Goal: Information Seeking & Learning: Learn about a topic

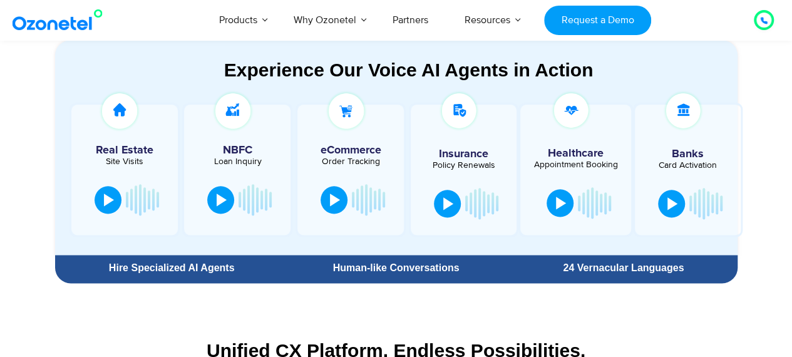
scroll to position [876, 0]
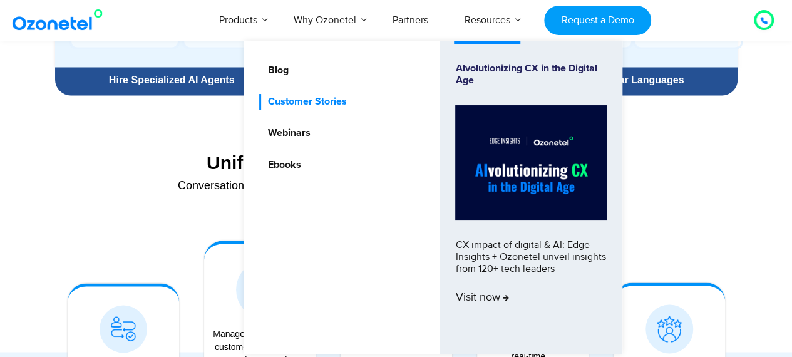
click at [283, 103] on link "Customer Stories" at bounding box center [303, 102] width 89 height 16
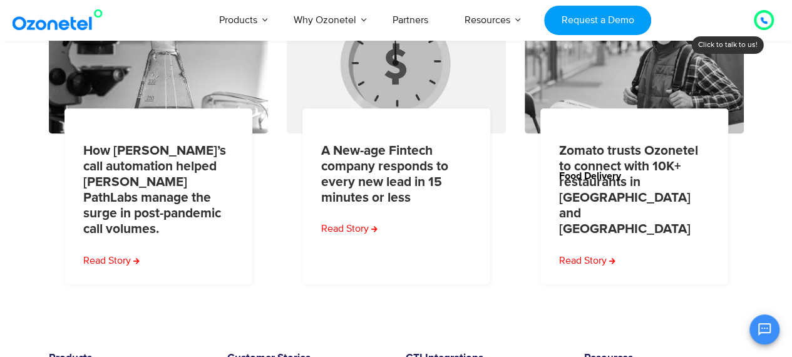
scroll to position [626, 0]
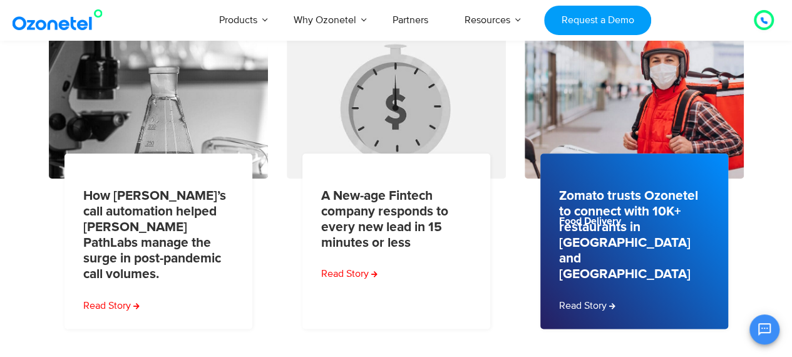
click at [617, 233] on link "Zomato trusts Ozonetel to connect with 10K+ restaurants in India and the UAE" at bounding box center [630, 235] width 143 height 94
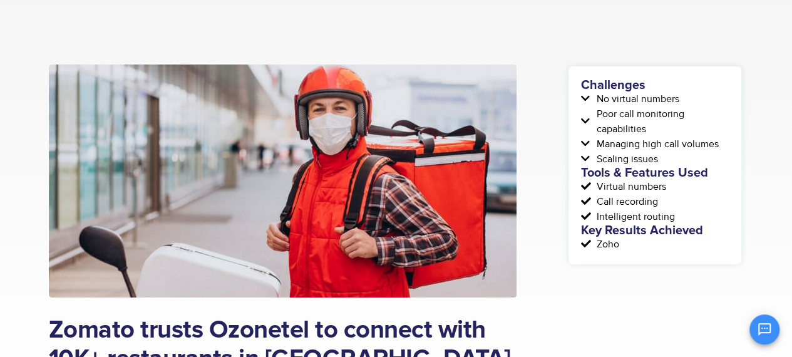
scroll to position [125, 0]
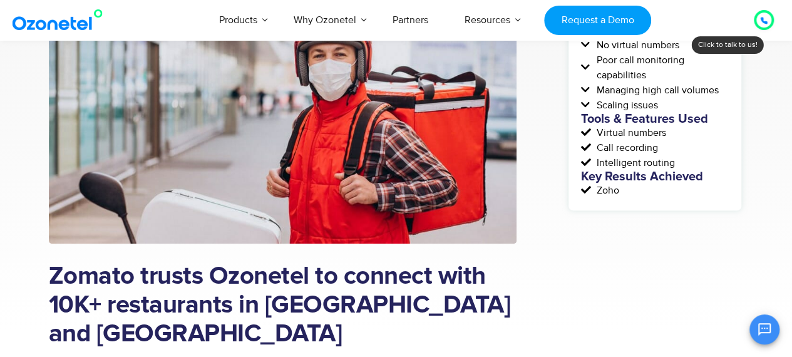
click at [587, 93] on icon at bounding box center [587, 90] width 13 height 10
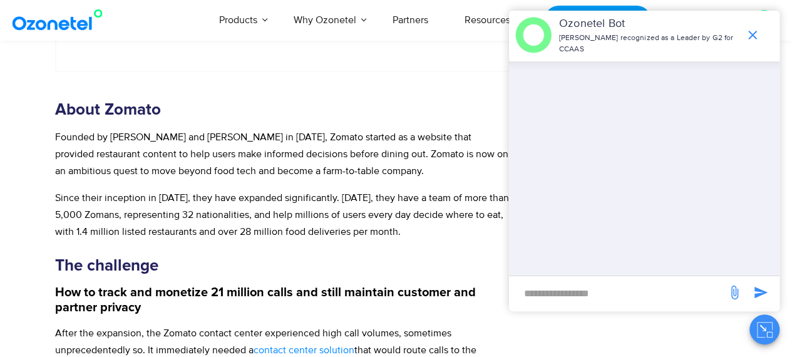
scroll to position [688, 0]
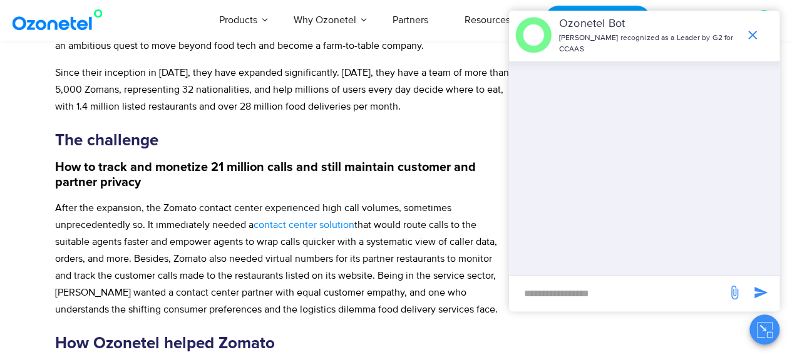
click at [751, 31] on icon "end chat or minimize" at bounding box center [752, 35] width 9 height 9
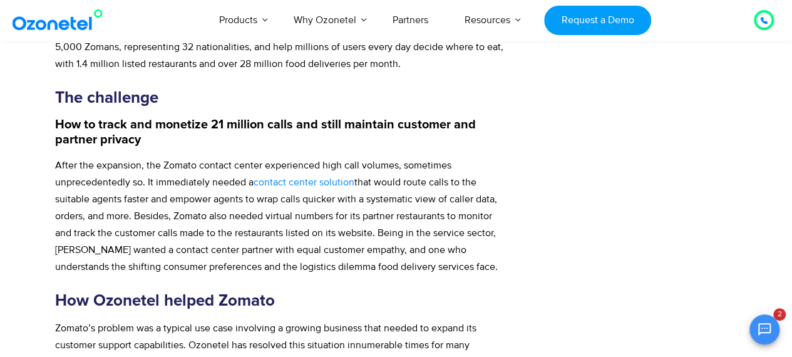
scroll to position [751, 0]
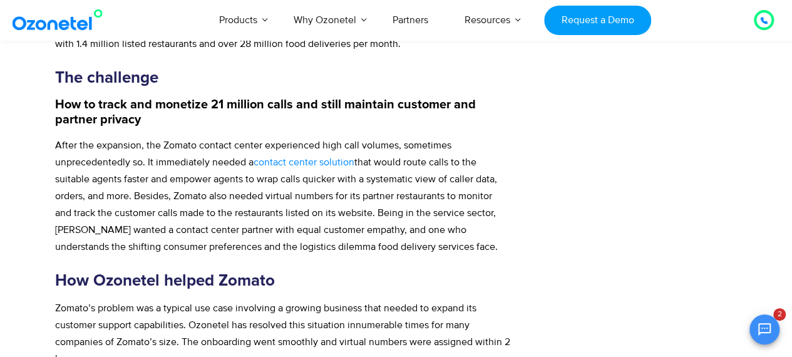
click at [534, 175] on div "Zomato trusts Ozonetel to connect with 10K+ restaurants in India and the UAE De…" at bounding box center [308, 127] width 518 height 1484
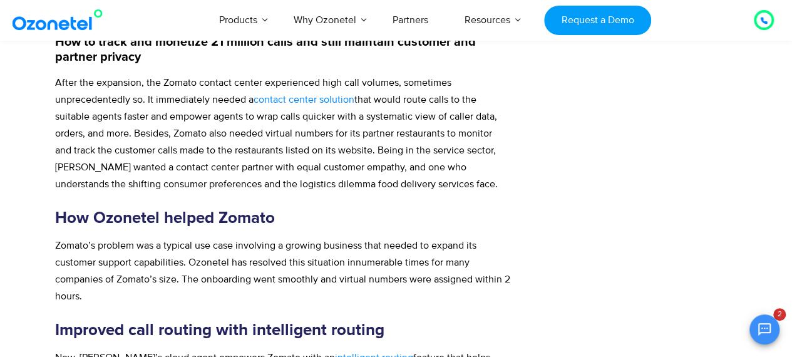
scroll to position [626, 0]
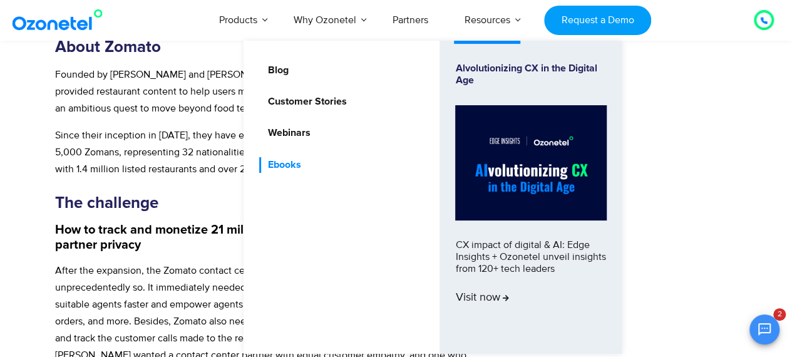
click at [292, 163] on link "Ebooks" at bounding box center [280, 165] width 43 height 16
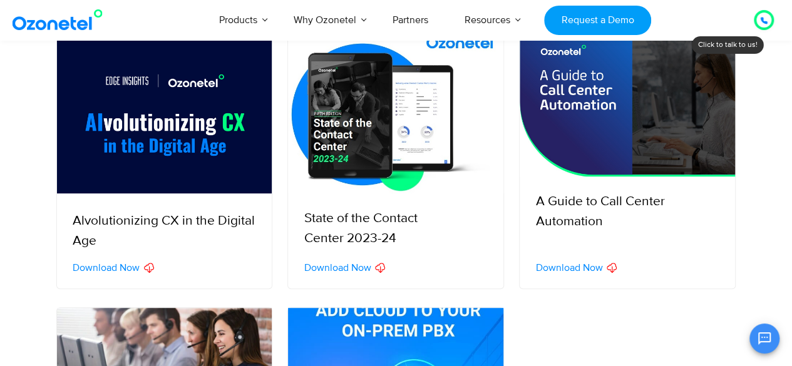
scroll to position [250, 0]
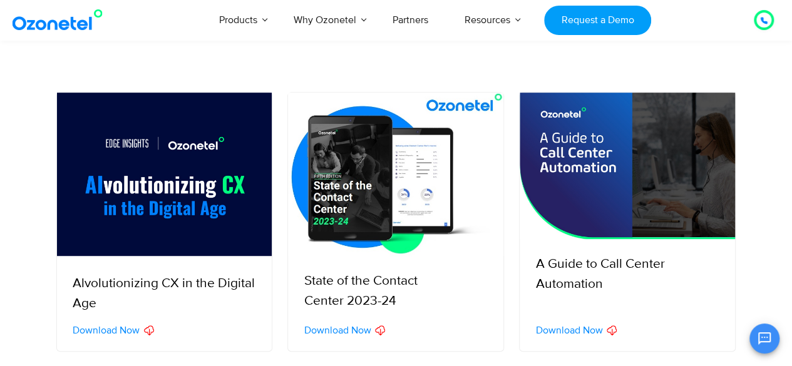
click at [661, 151] on img at bounding box center [626, 166] width 215 height 146
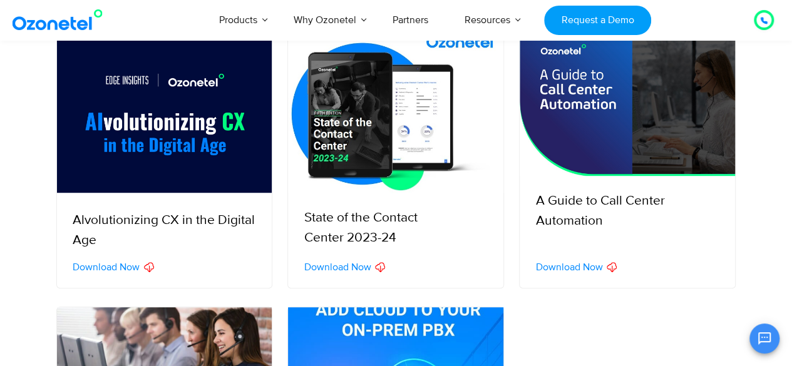
scroll to position [375, 0]
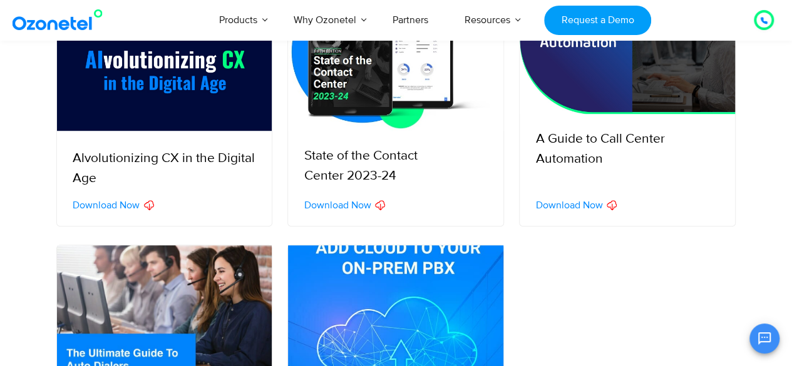
click at [588, 208] on span "Download Now" at bounding box center [568, 205] width 67 height 10
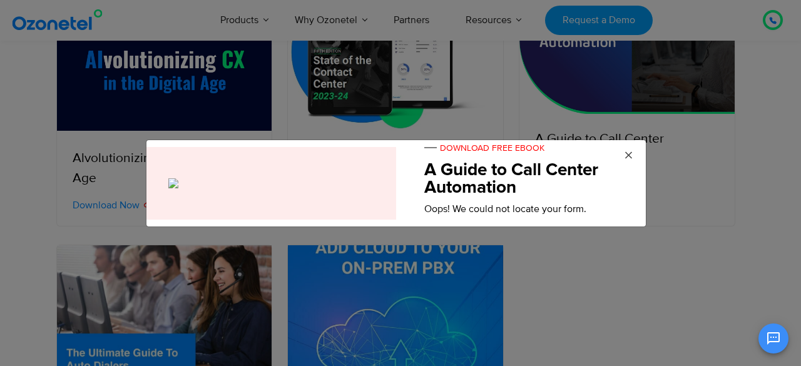
click at [630, 153] on span "×" at bounding box center [628, 155] width 9 height 19
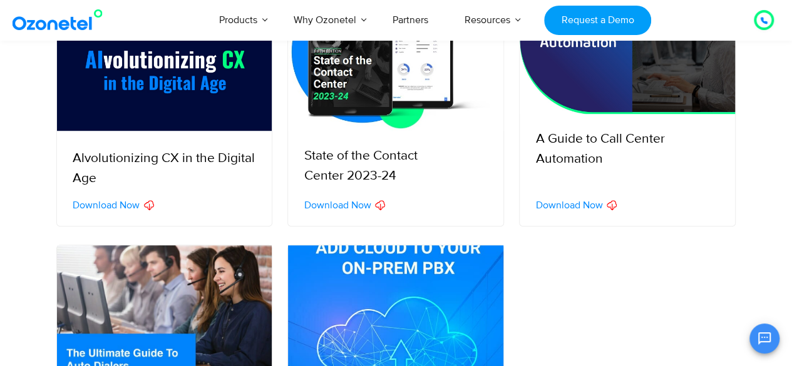
scroll to position [563, 0]
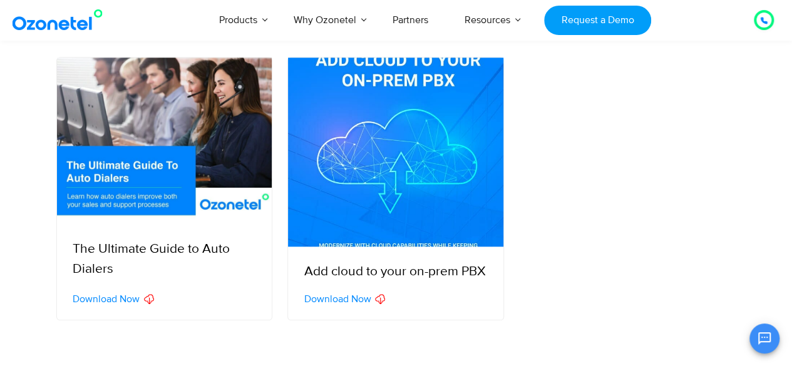
click at [357, 298] on span "Download Now" at bounding box center [337, 299] width 67 height 10
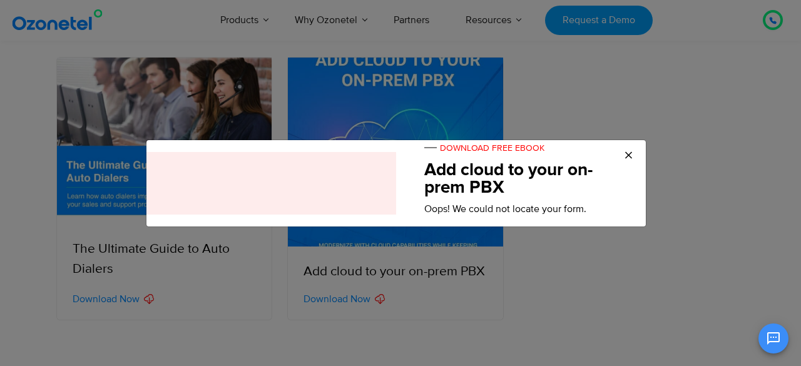
click at [516, 147] on span "DOWNLOAD FREE EBOOK" at bounding box center [484, 148] width 120 height 11
click at [625, 153] on span "×" at bounding box center [628, 155] width 9 height 19
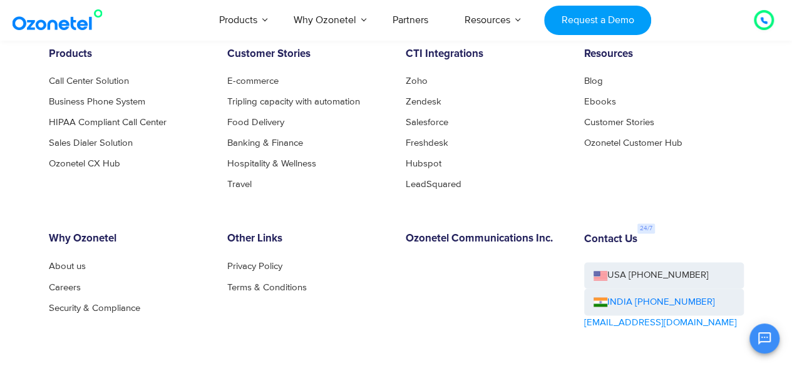
scroll to position [954, 0]
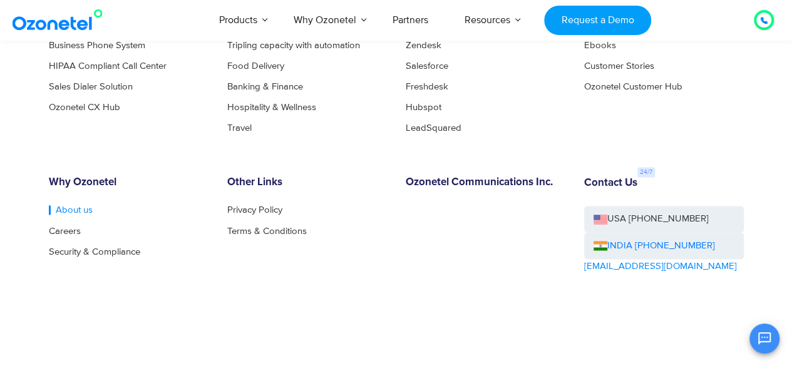
click at [66, 207] on link "About us" at bounding box center [71, 209] width 44 height 9
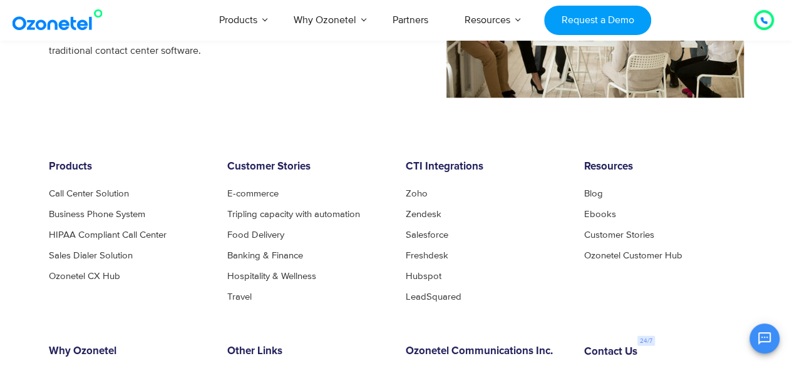
scroll to position [1377, 0]
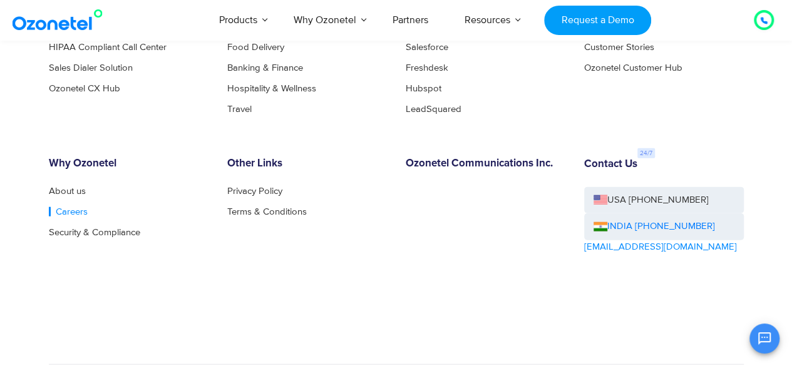
click at [71, 209] on link "Careers" at bounding box center [68, 211] width 39 height 9
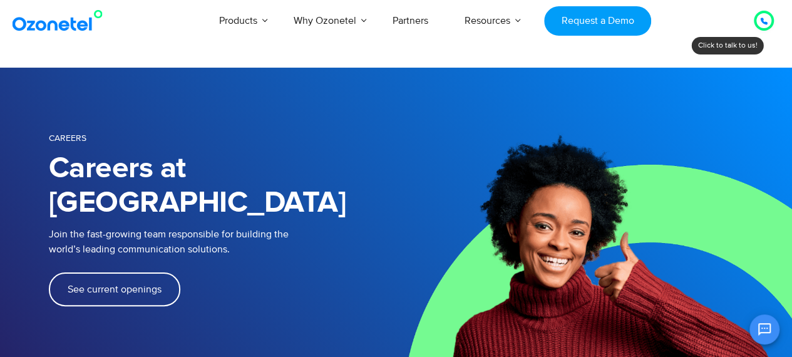
click at [138, 272] on link "See current openings" at bounding box center [114, 289] width 131 height 34
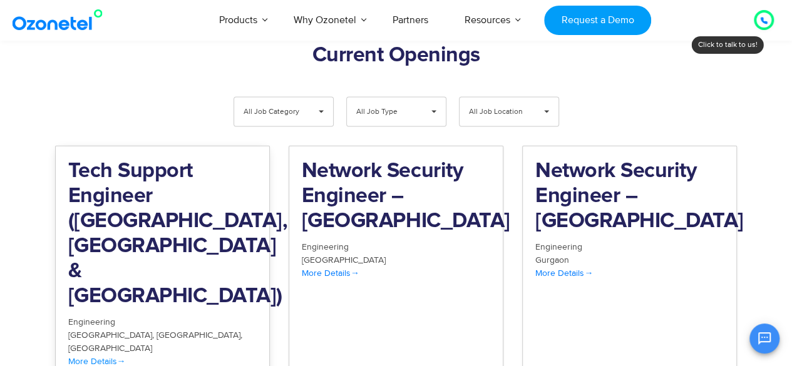
scroll to position [1342, 0]
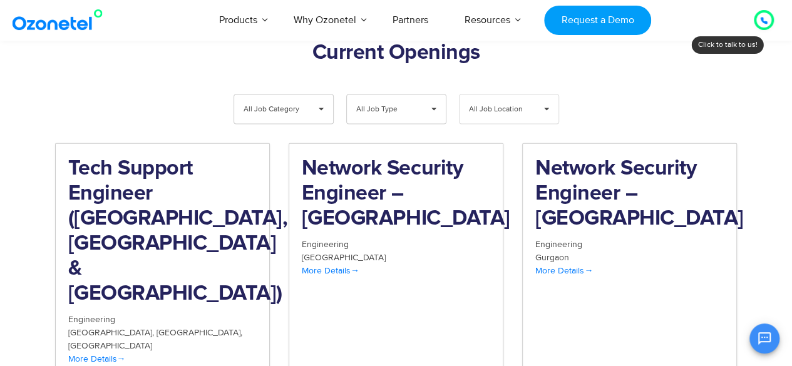
click at [521, 95] on span "All Job Location" at bounding box center [498, 109] width 59 height 29
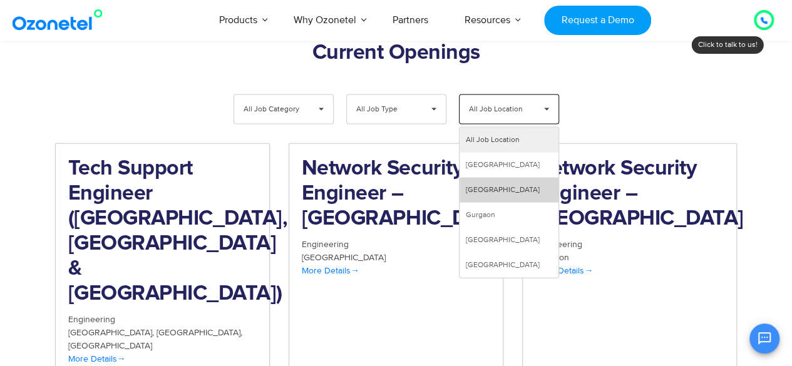
click at [522, 178] on li "Chennai" at bounding box center [508, 190] width 99 height 25
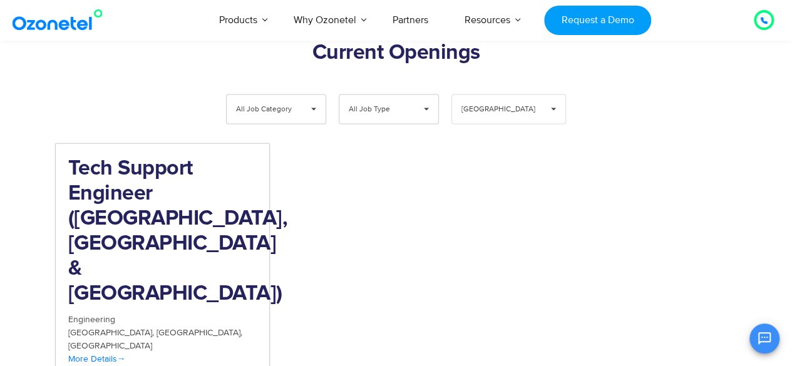
click at [517, 95] on span "Chennai" at bounding box center [498, 109] width 74 height 29
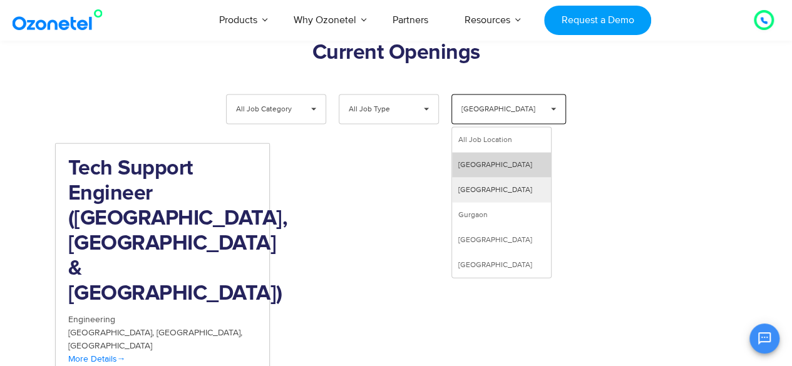
click at [507, 153] on li "Bangalore" at bounding box center [501, 165] width 99 height 25
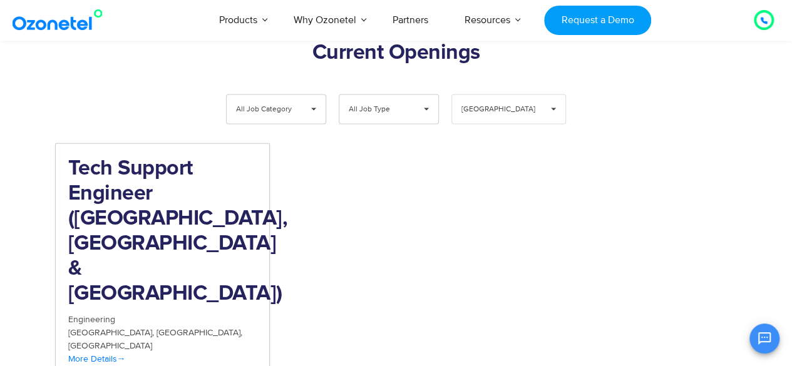
click at [514, 95] on span "Bangalore" at bounding box center [498, 109] width 74 height 29
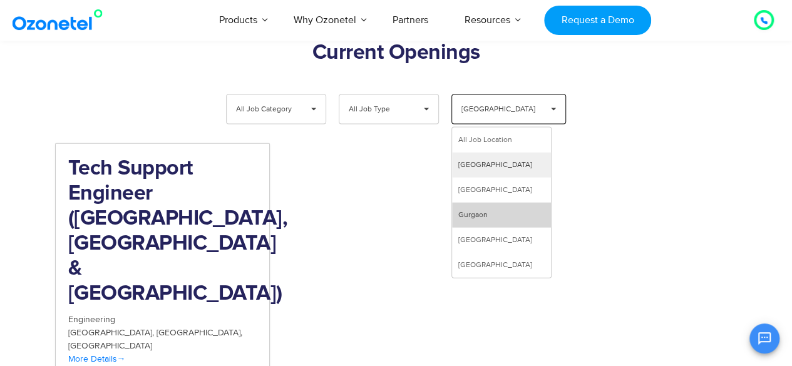
click at [494, 203] on li "Gurgaon" at bounding box center [501, 215] width 99 height 25
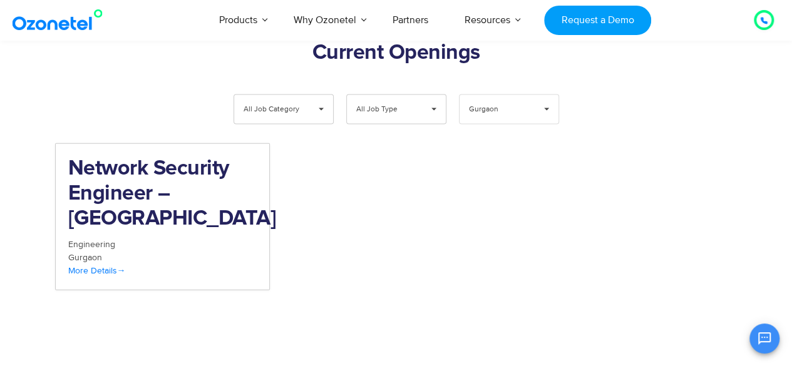
click at [520, 95] on span "Gurgaon" at bounding box center [498, 109] width 59 height 29
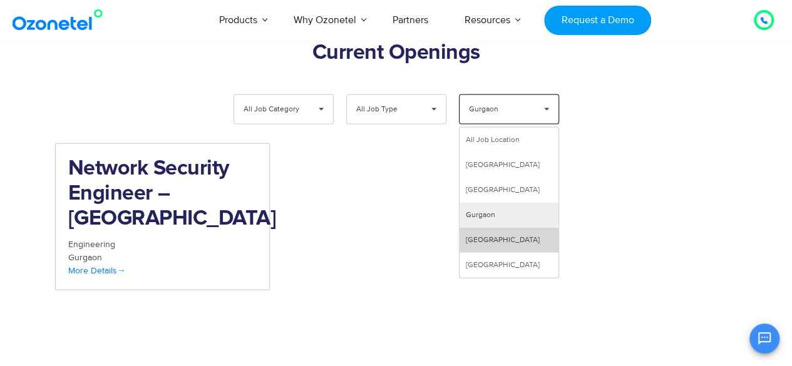
click at [501, 228] on li "Hyderabad" at bounding box center [508, 240] width 99 height 25
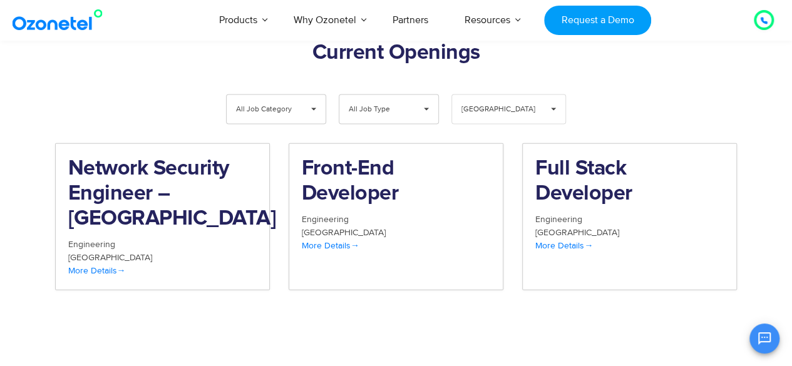
click at [511, 95] on span "Hyderabad" at bounding box center [498, 109] width 74 height 29
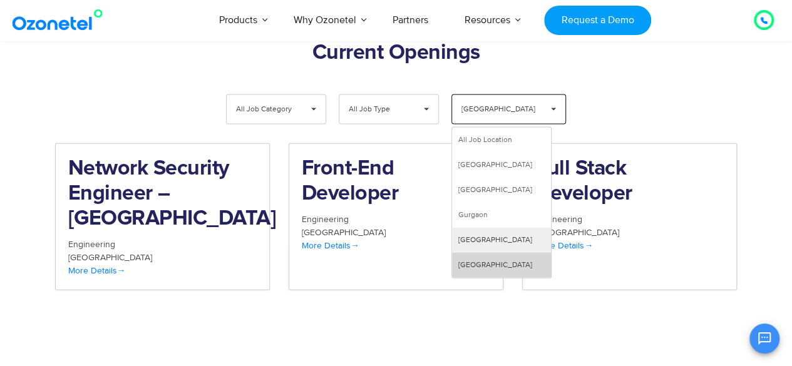
click at [491, 253] on li "Mumbai" at bounding box center [501, 265] width 99 height 25
select select "***"
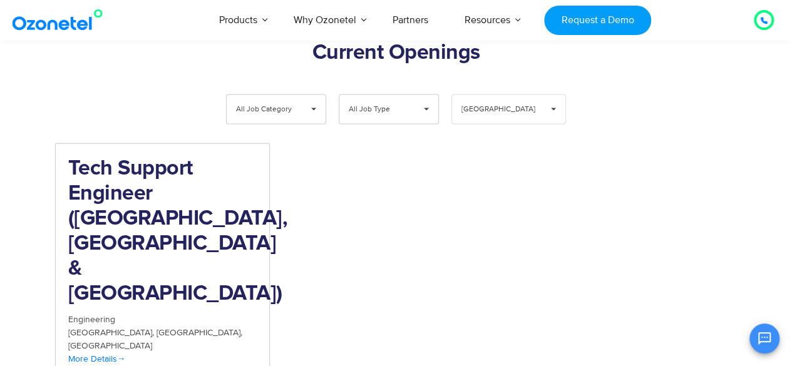
click at [506, 95] on span "Mumbai" at bounding box center [498, 109] width 74 height 29
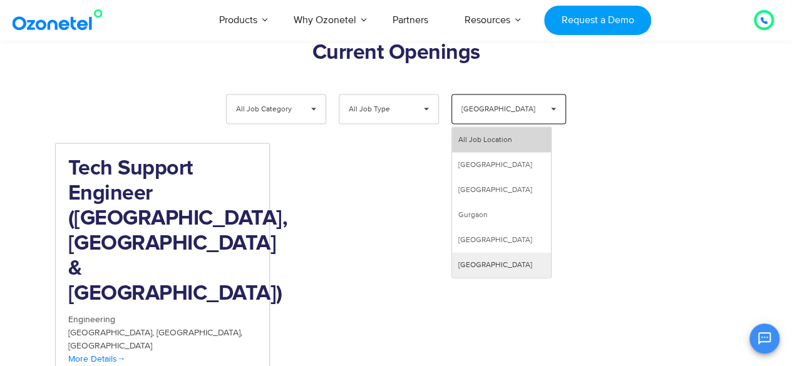
click at [503, 128] on li "All Job Location" at bounding box center [501, 140] width 99 height 25
select select "All Job Location"
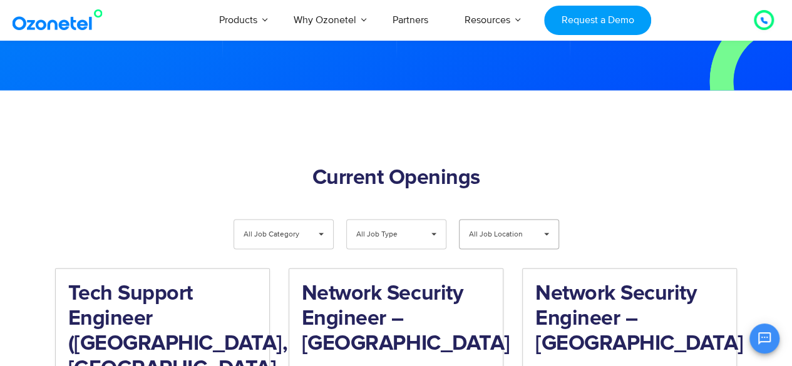
scroll to position [1279, 0]
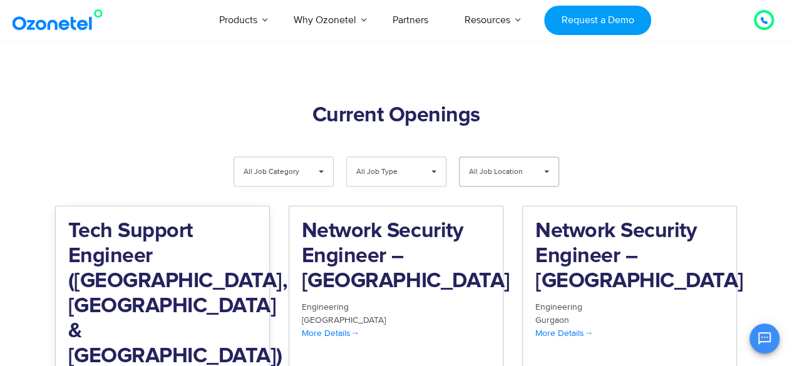
click at [109, 223] on h2 "Tech Support Engineer (Chennai, Bangalore & Mumbai)" at bounding box center [162, 294] width 188 height 150
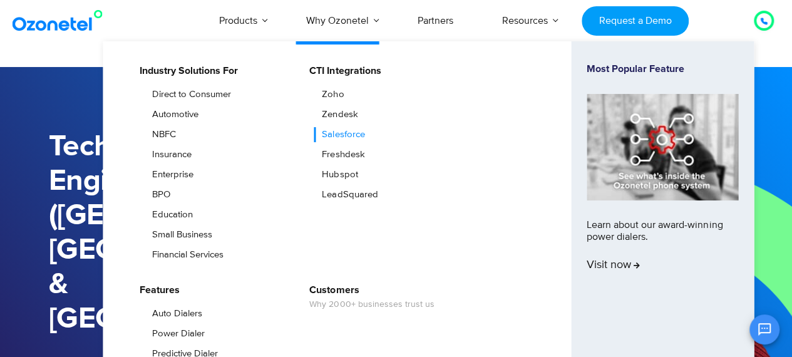
click at [344, 132] on link "Salesforce" at bounding box center [340, 134] width 53 height 15
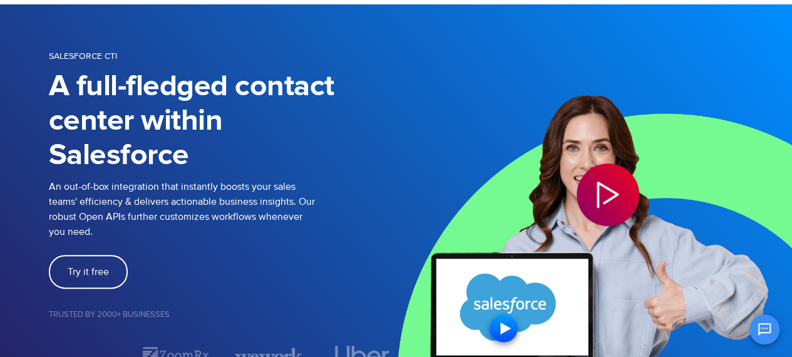
scroll to position [161, 0]
click at [632, 196] on icon "Play Video" at bounding box center [607, 194] width 63 height 63
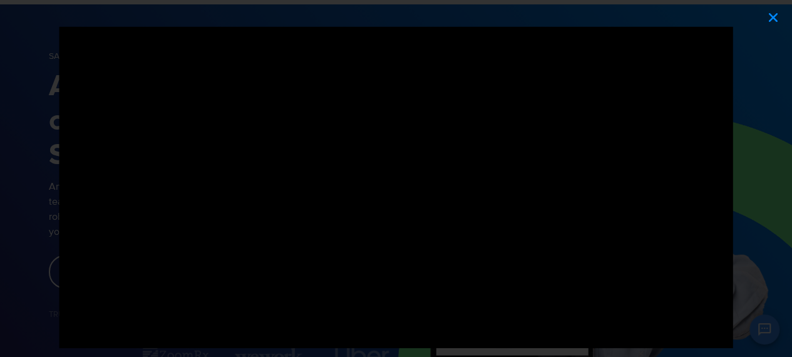
click at [770, 19] on icon "Close (Esc)" at bounding box center [773, 17] width 13 height 13
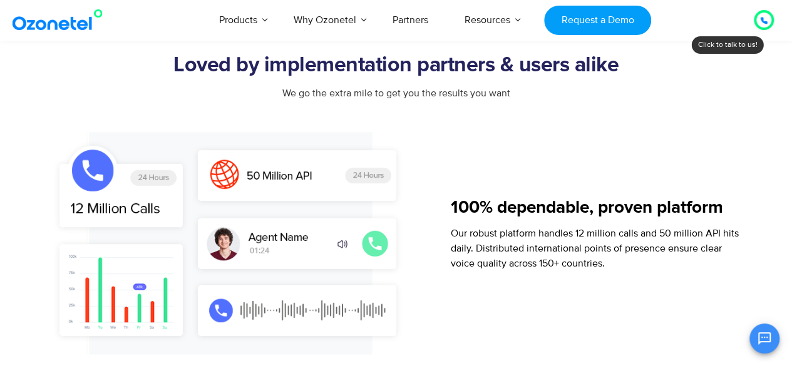
scroll to position [626, 0]
